Goal: Task Accomplishment & Management: Manage account settings

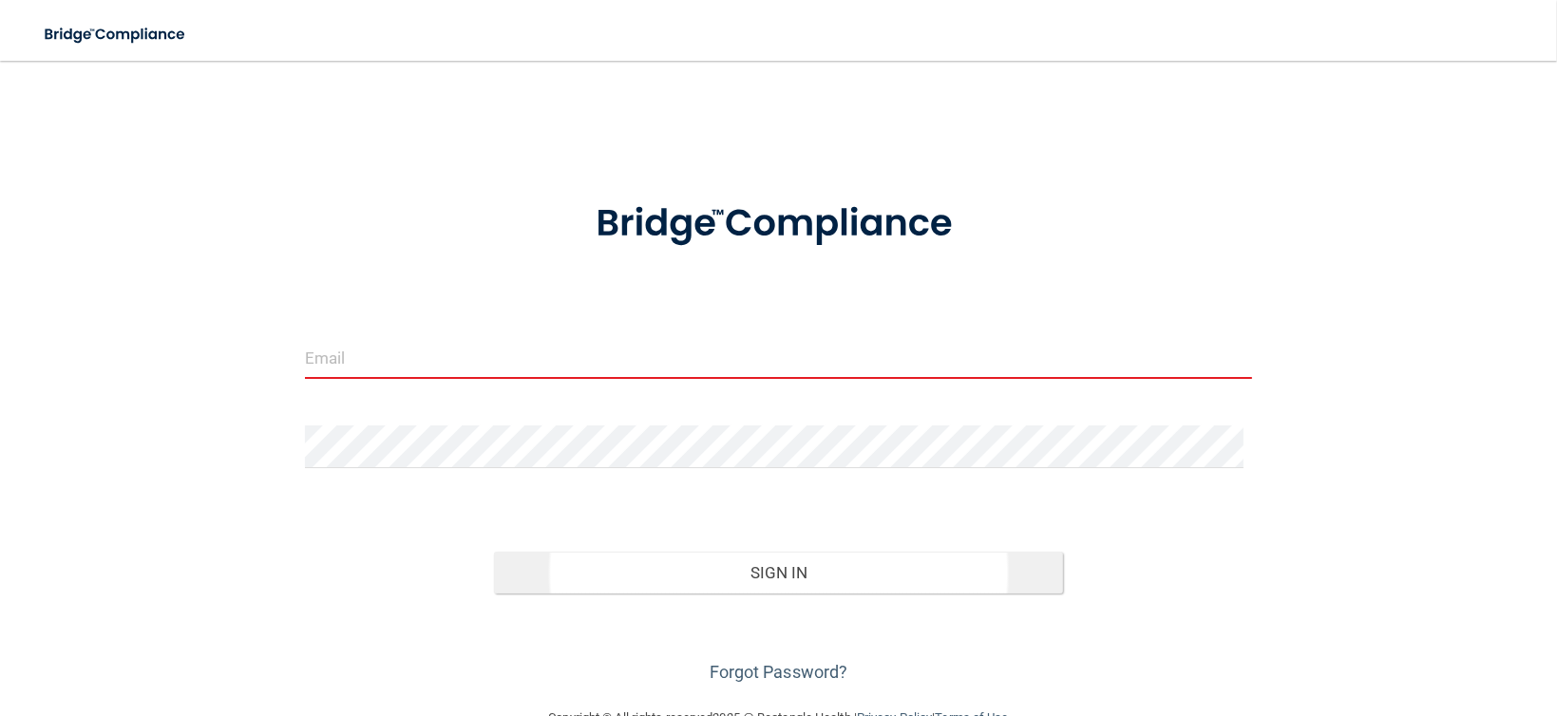
type input "[EMAIL_ADDRESS][DOMAIN_NAME]"
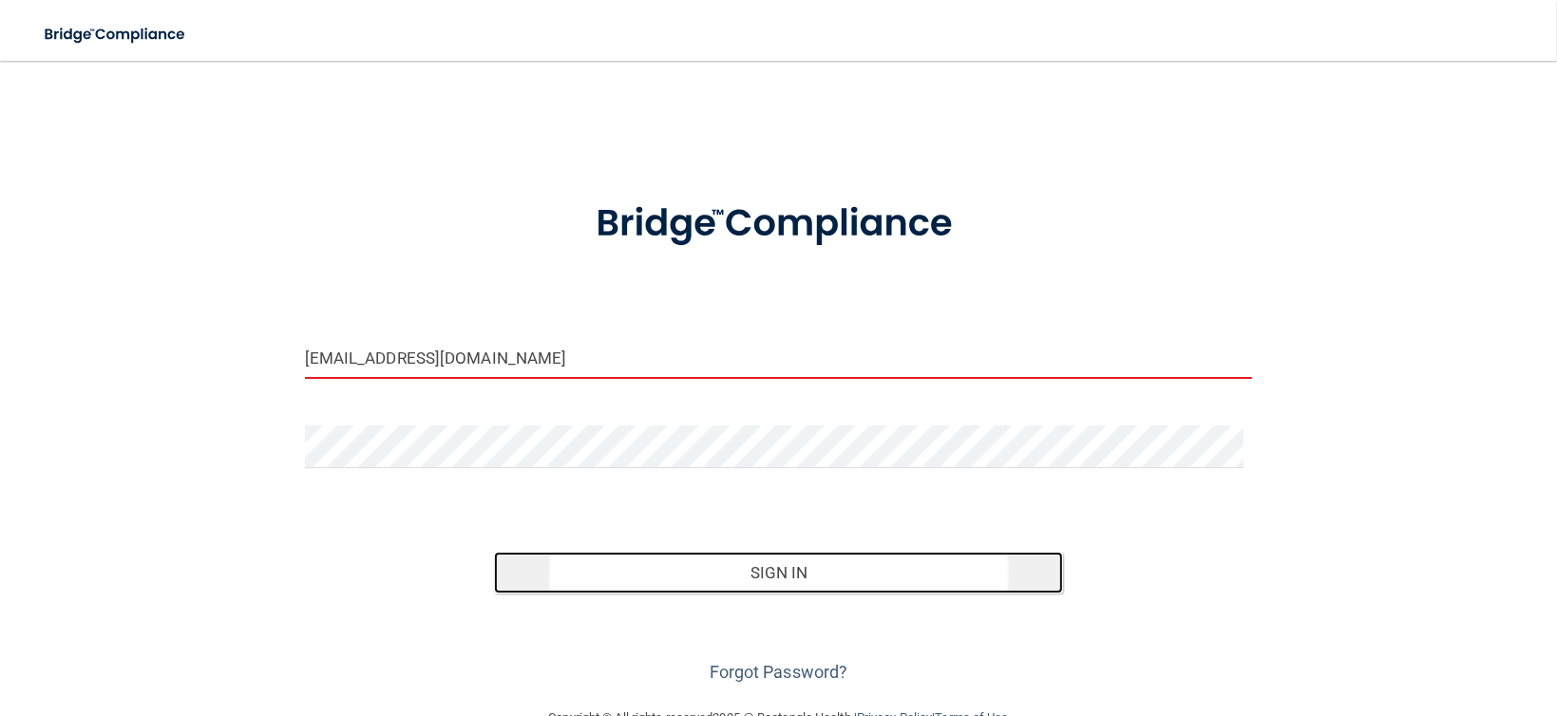
click at [790, 562] on button "Sign In" at bounding box center [778, 573] width 569 height 42
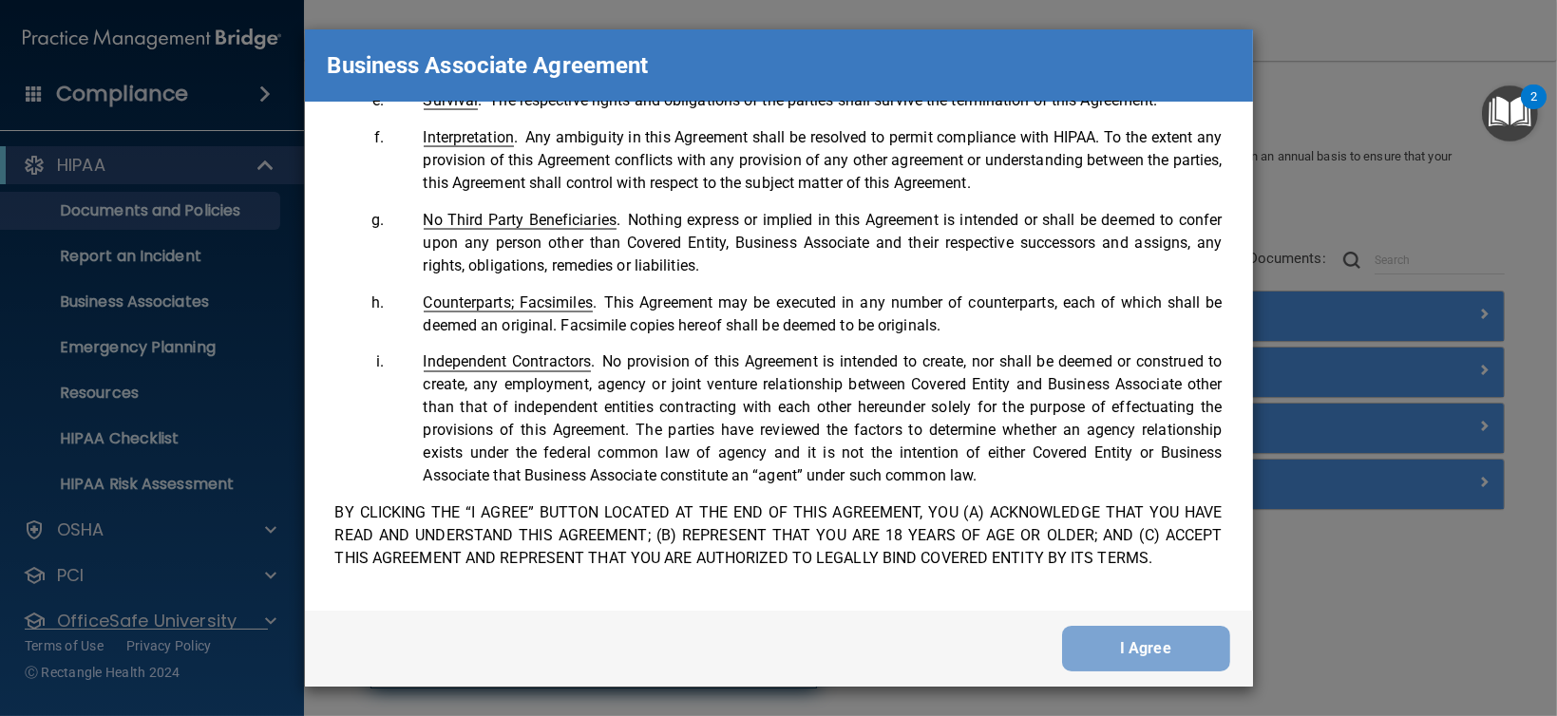
scroll to position [3873, 0]
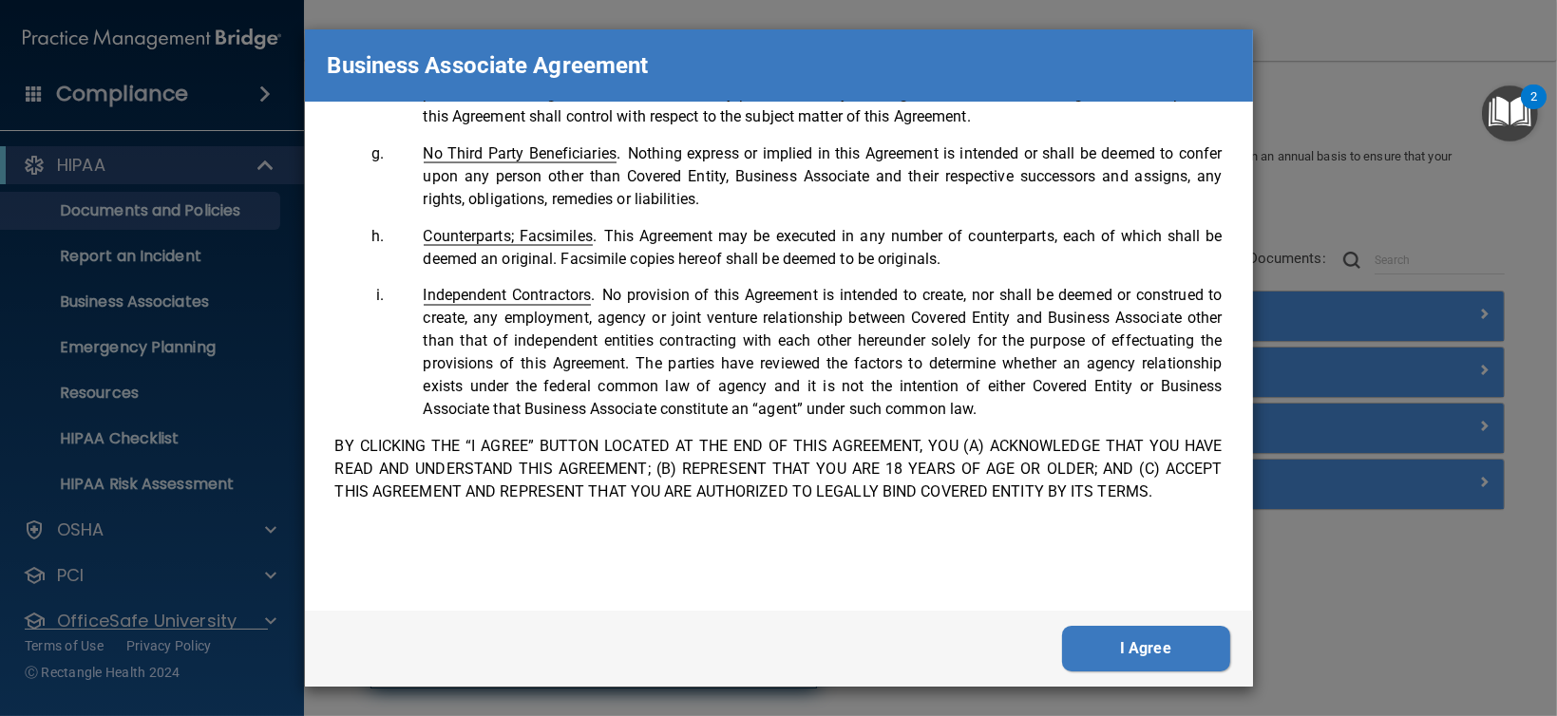
click at [1151, 652] on button "I Agree" at bounding box center [1146, 649] width 168 height 46
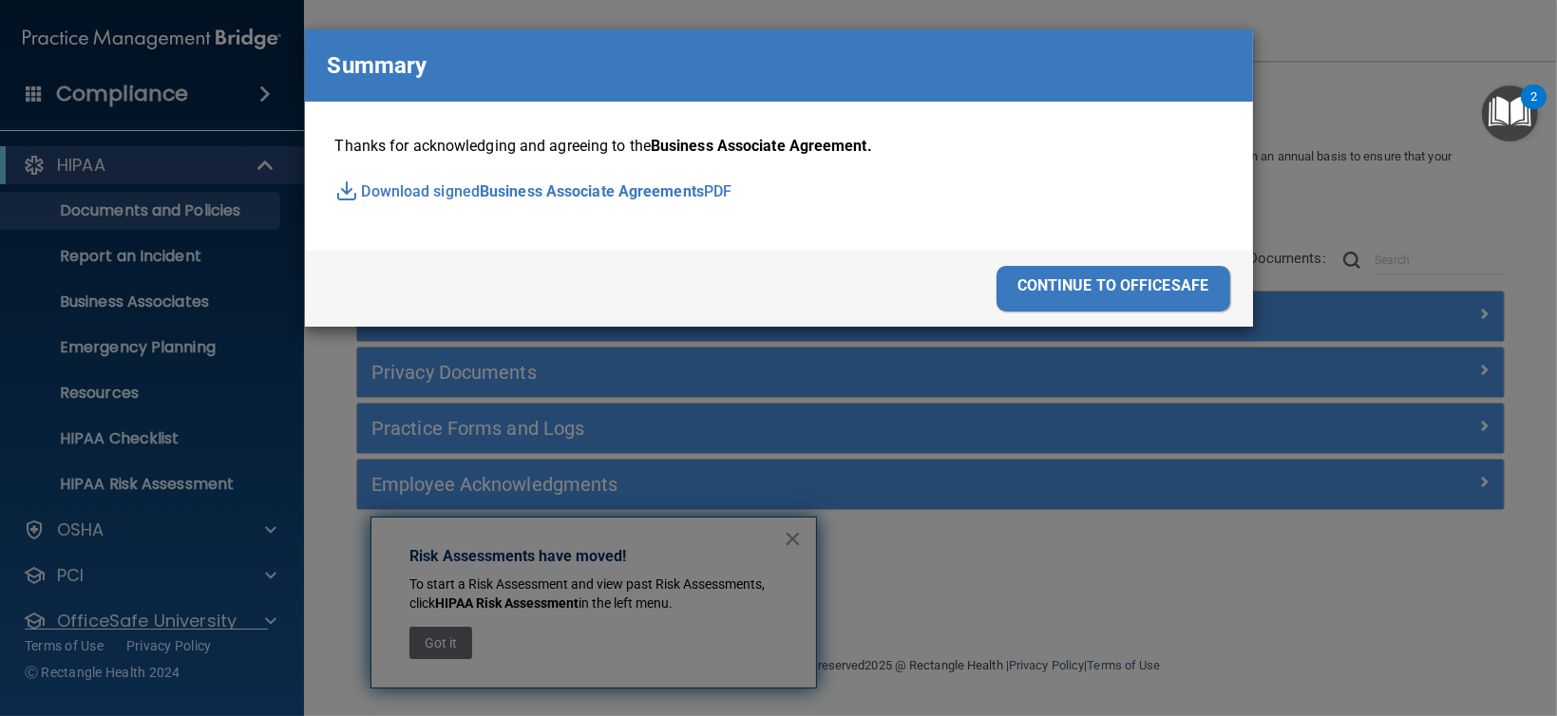
click at [1065, 270] on div "continue to officesafe" at bounding box center [1114, 289] width 234 height 46
